Goal: Information Seeking & Learning: Find contact information

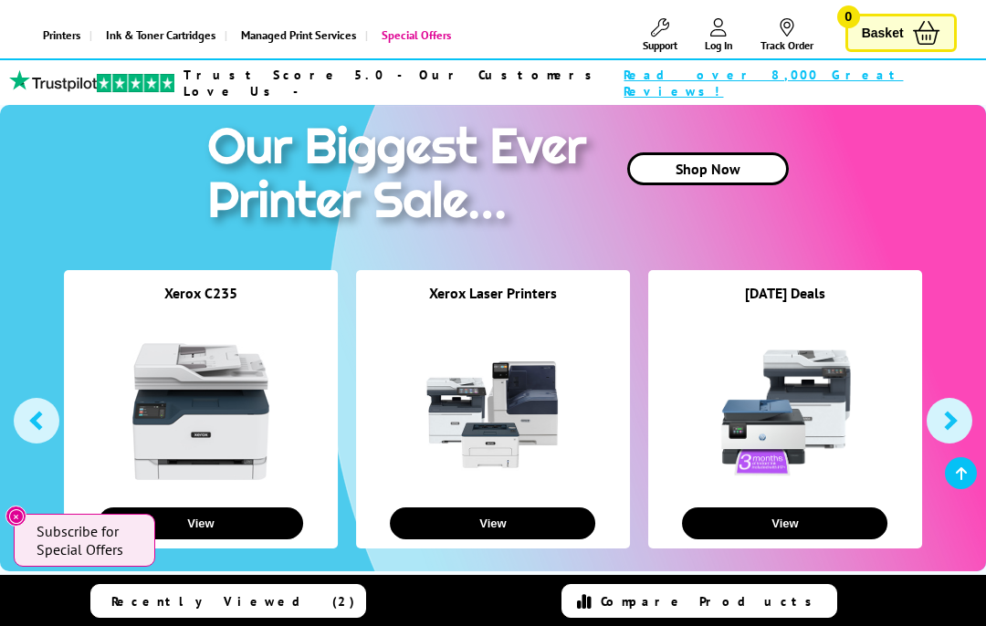
scroll to position [127, 0]
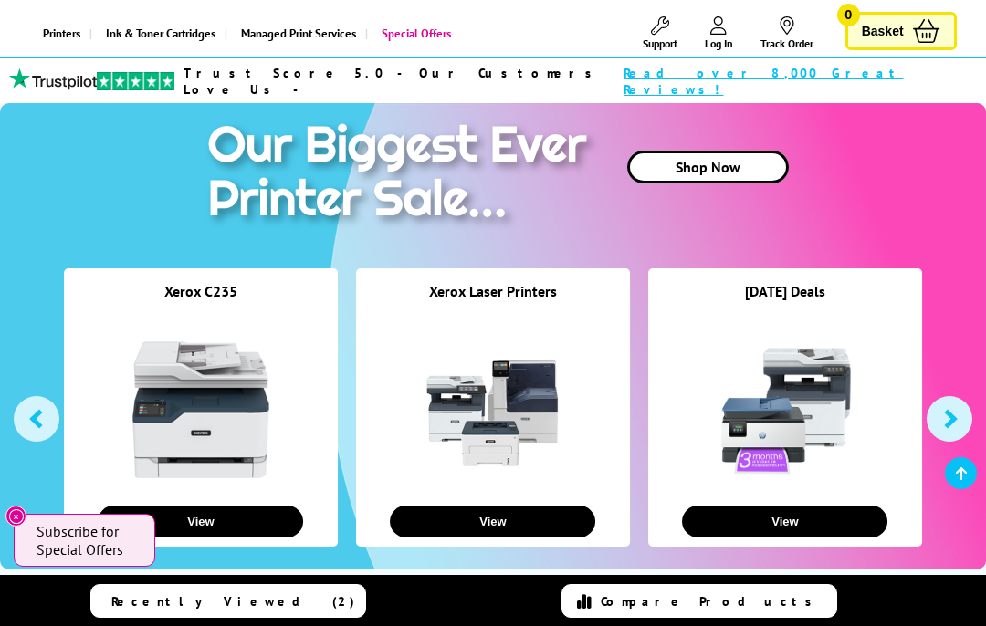
click at [525, 506] on button "View" at bounding box center [492, 522] width 205 height 32
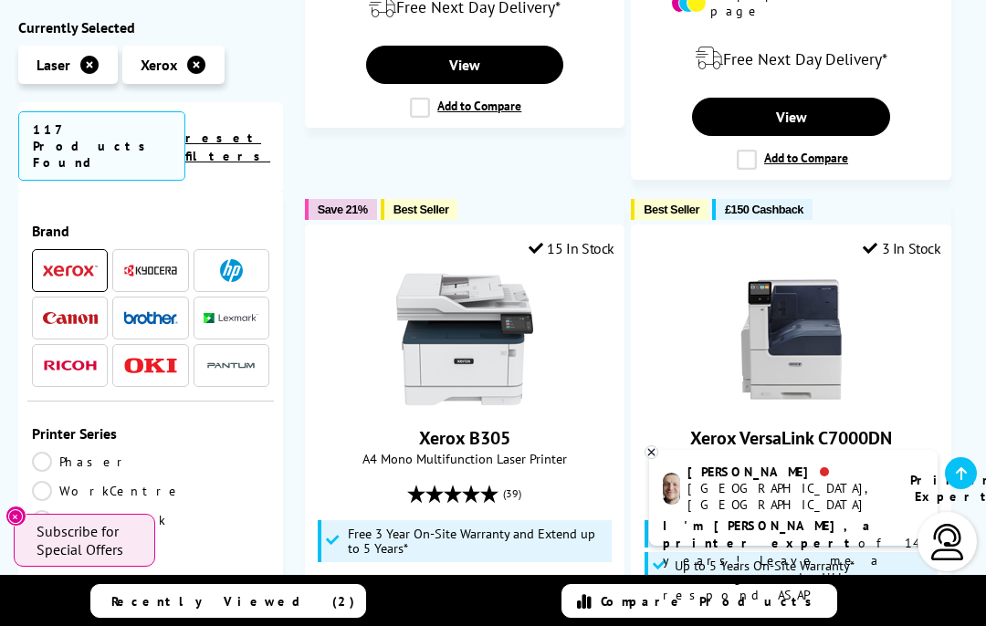
scroll to position [3896, 0]
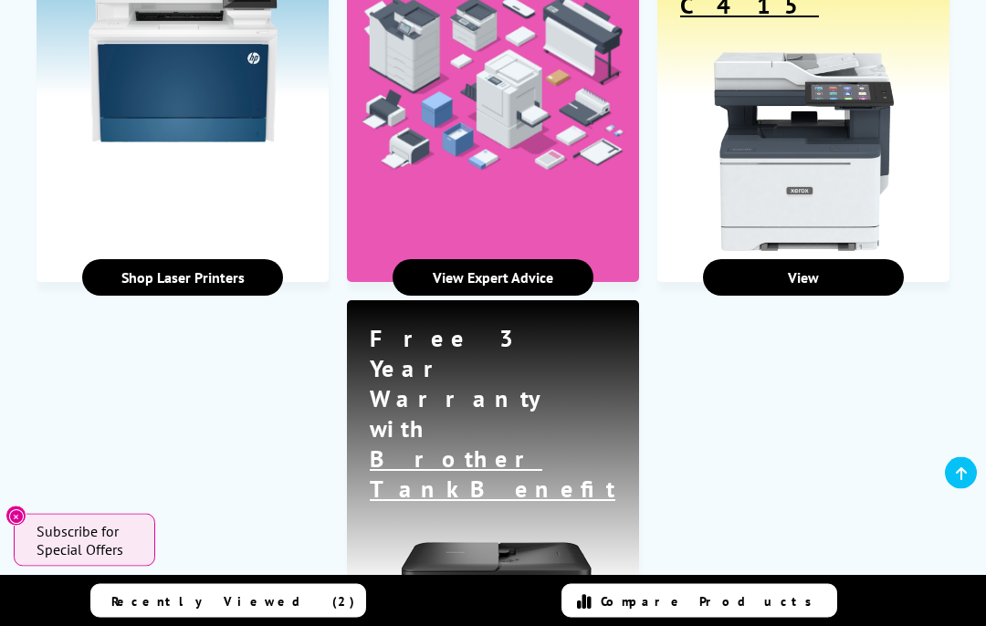
scroll to position [3645, 0]
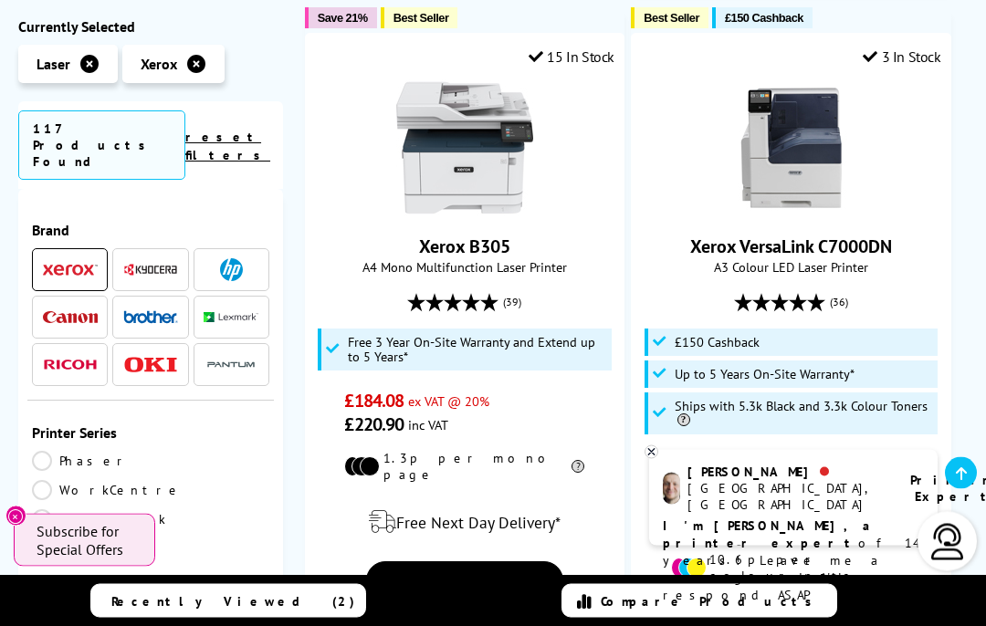
scroll to position [4106, 0]
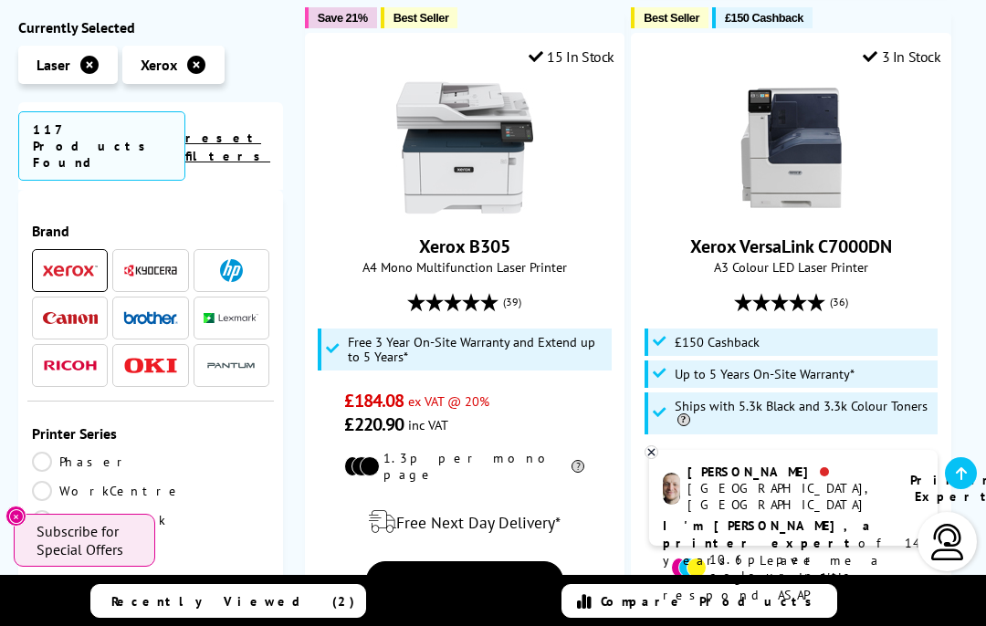
click at [497, 561] on link "View" at bounding box center [464, 580] width 197 height 38
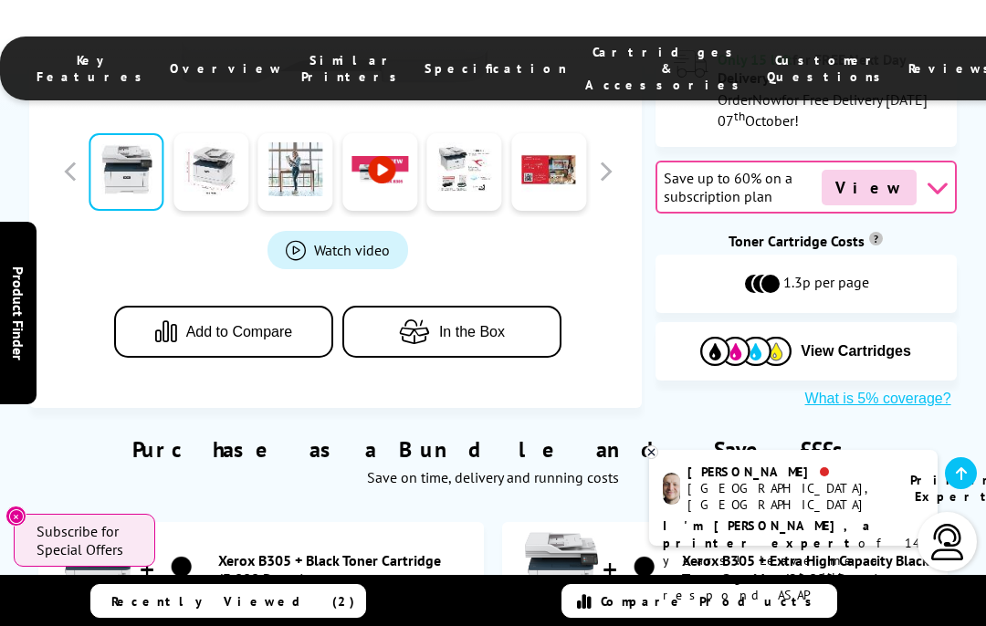
scroll to position [923, 0]
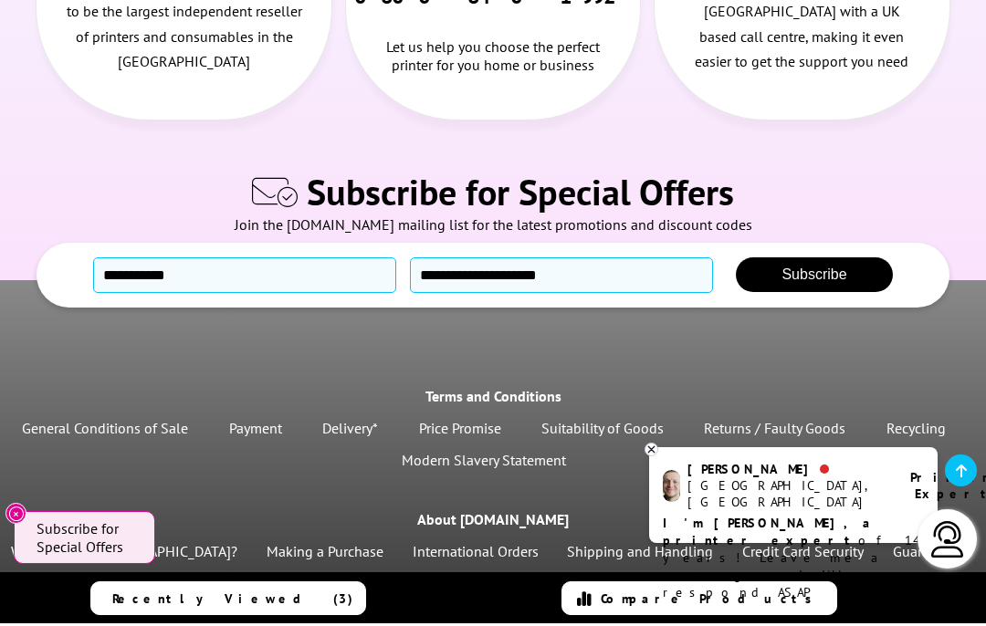
scroll to position [5896, 0]
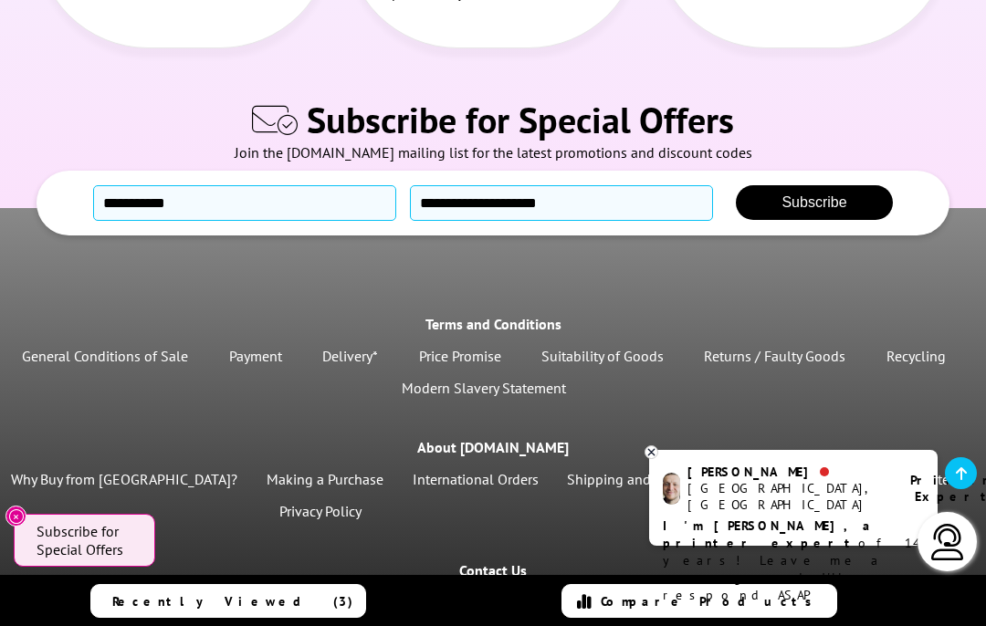
click at [977, 555] on div "Contact Us" at bounding box center [493, 571] width 986 height 32
click at [939, 587] on div "Sales: 0800 840 1992 Customer Service: 0800 995 1992 e-mail: info@printerland.c…" at bounding box center [493, 620] width 986 height 66
click at [923, 455] on div "Ashley Manchester, UK Printer Expert I'm Ashley, a printer expert of 14 years! …" at bounding box center [793, 498] width 288 height 96
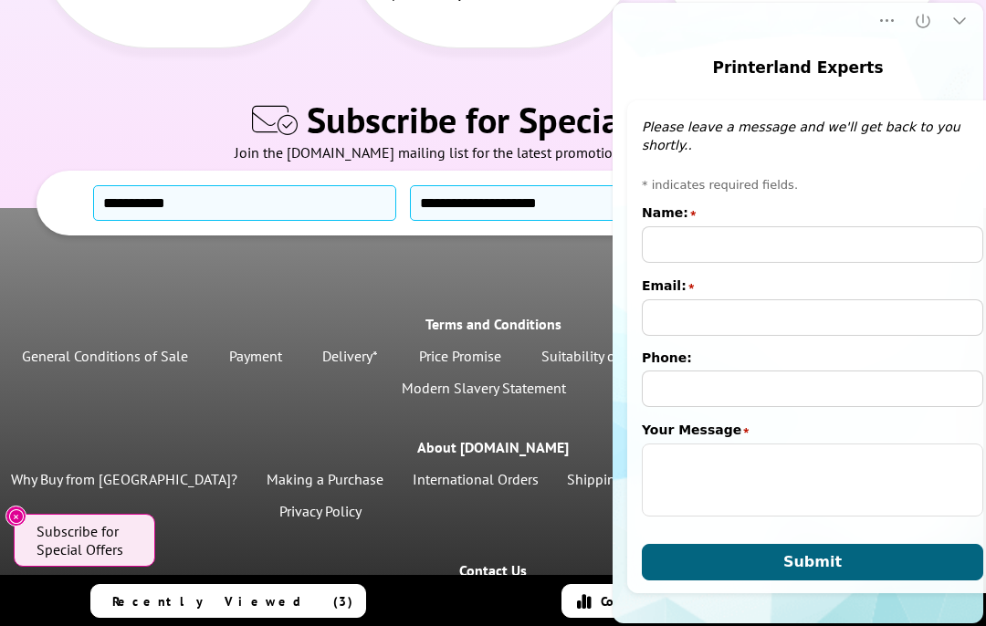
scroll to position [1, 0]
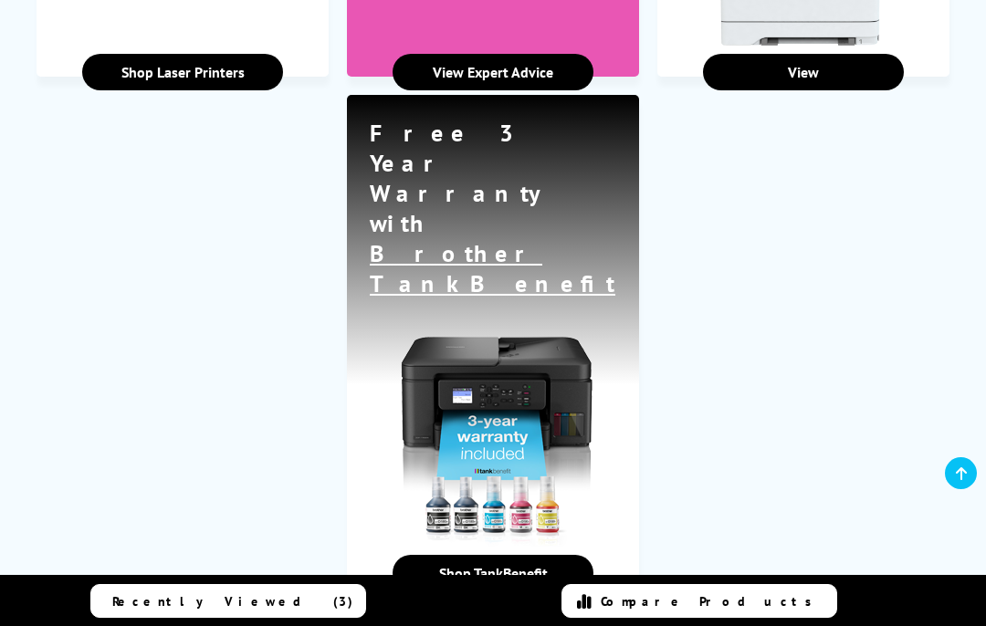
click at [298, 122] on ul "Shop the Latest in Laser Printer Technology. Shop Laser Printers Printers for a…" at bounding box center [492, 103] width 967 height 985
